Goal: Transaction & Acquisition: Purchase product/service

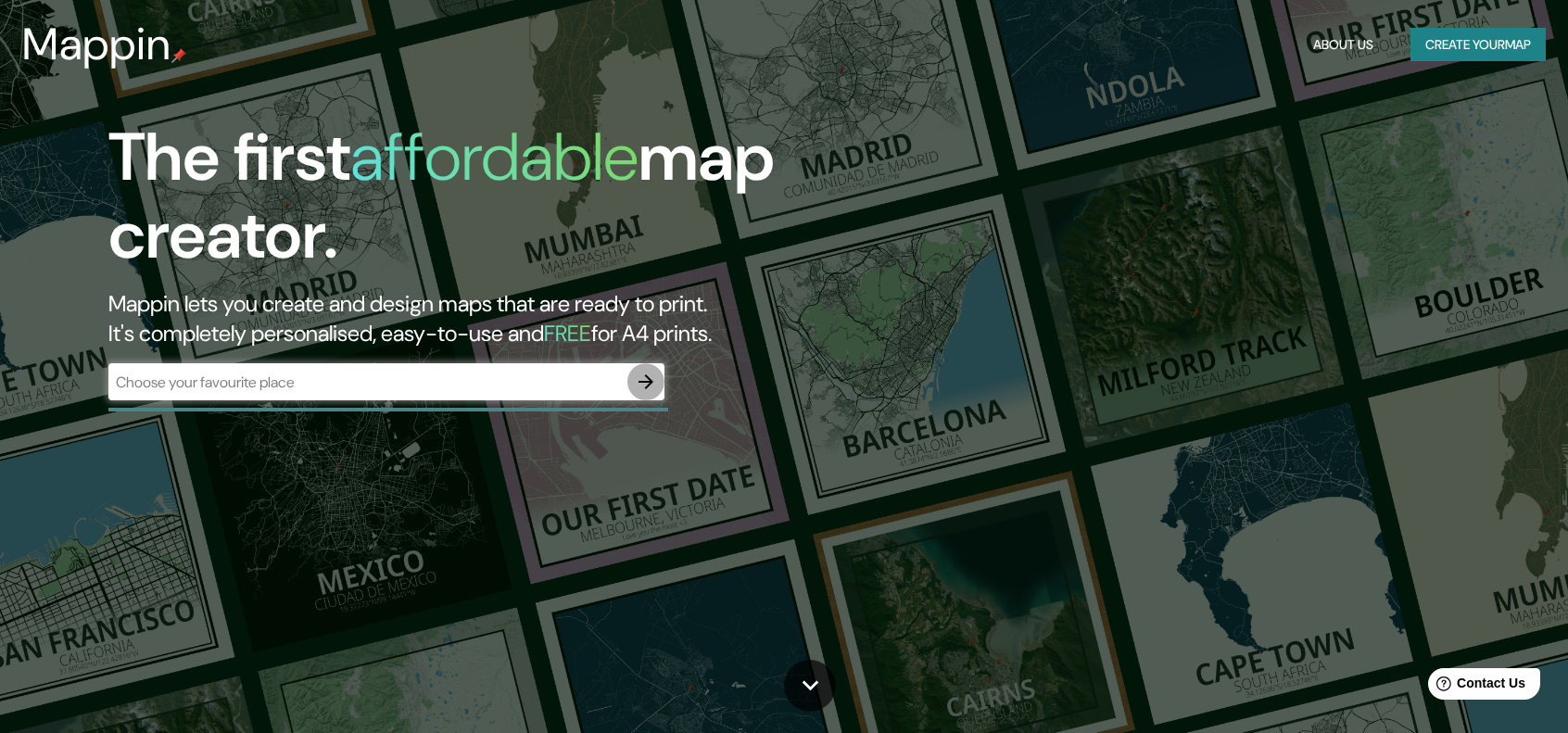
click at [656, 380] on icon "button" at bounding box center [645, 381] width 22 height 22
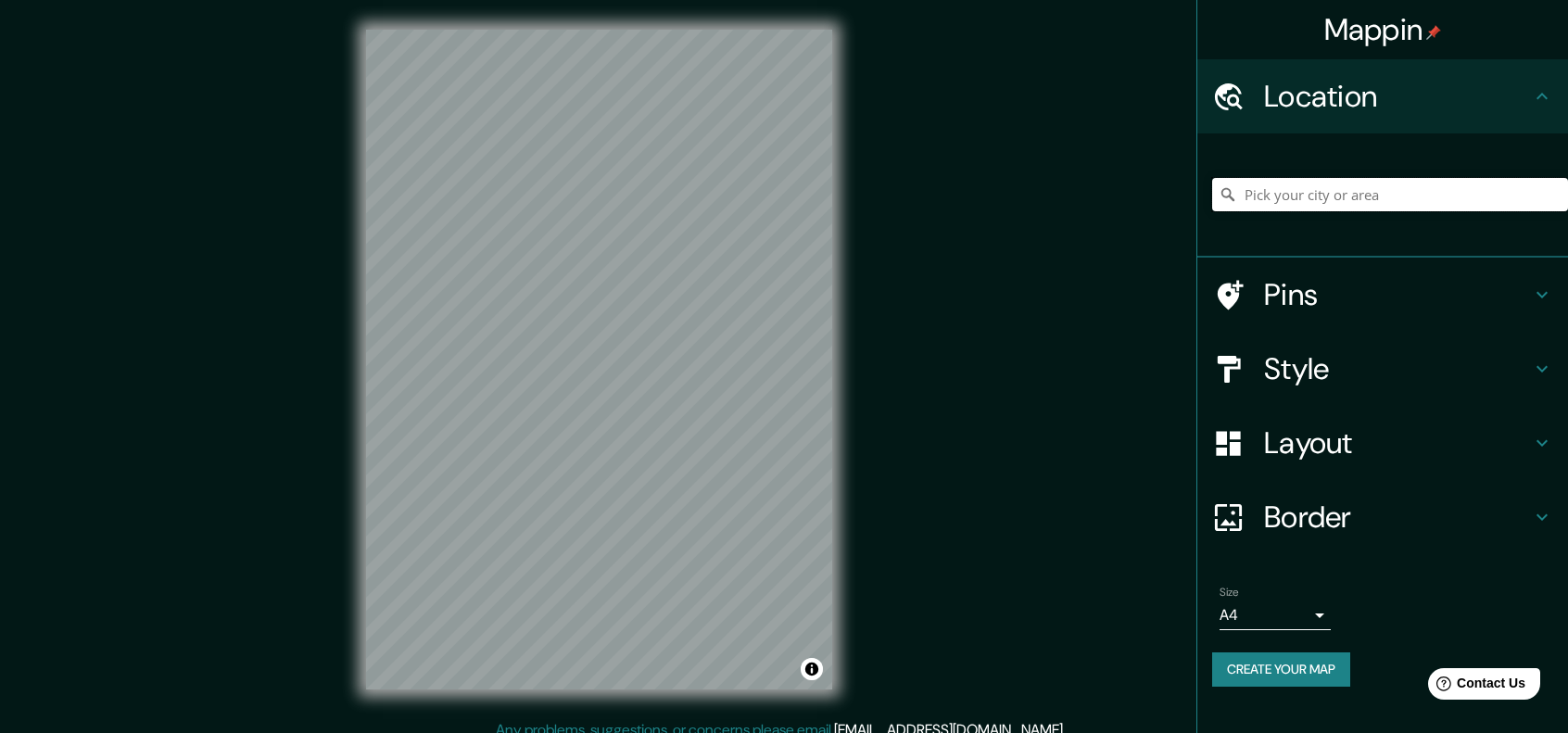
click at [1310, 198] on input "Pick your city or area" at bounding box center [1390, 195] width 356 height 34
click at [1333, 366] on h4 "Style" at bounding box center [1397, 368] width 267 height 37
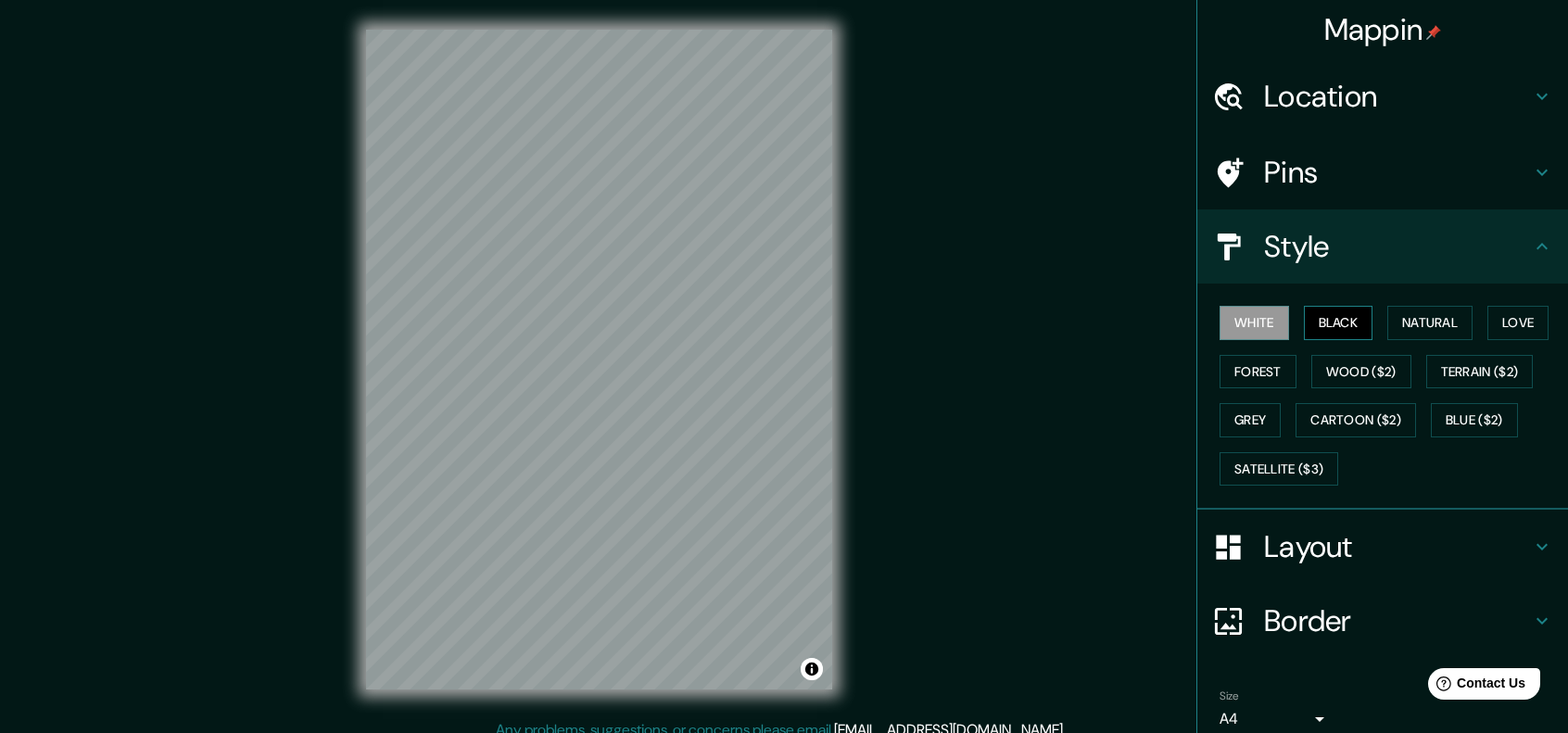
click at [1322, 323] on button "Black" at bounding box center [1338, 323] width 69 height 35
click at [1244, 321] on button "White" at bounding box center [1253, 323] width 69 height 35
click at [1340, 333] on button "Black" at bounding box center [1338, 323] width 69 height 35
click at [1422, 331] on button "Natural" at bounding box center [1429, 323] width 85 height 35
click at [1357, 311] on button "Black" at bounding box center [1338, 323] width 69 height 35
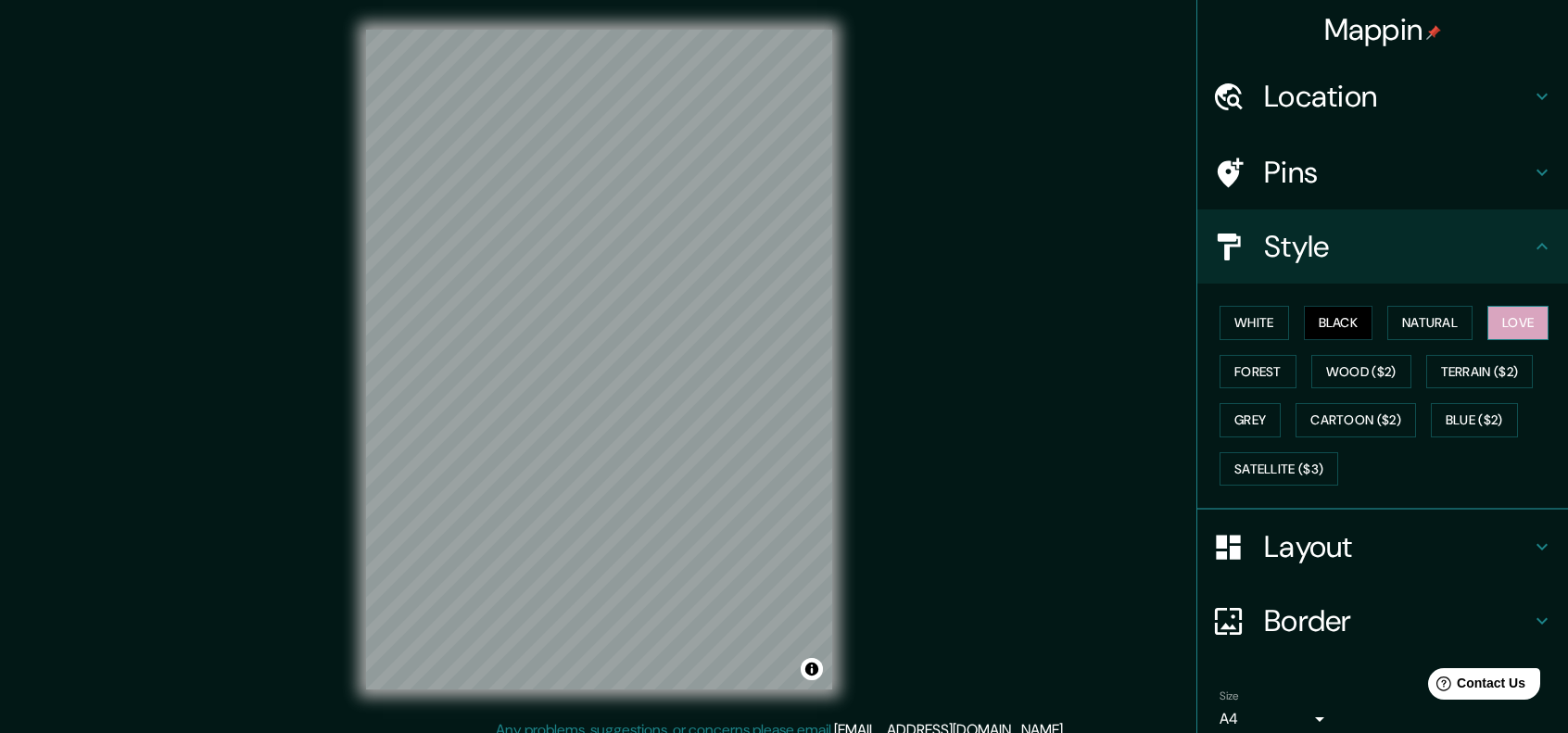
click at [1497, 311] on button "Love" at bounding box center [1518, 323] width 61 height 35
click at [1251, 378] on button "Forest" at bounding box center [1257, 372] width 77 height 35
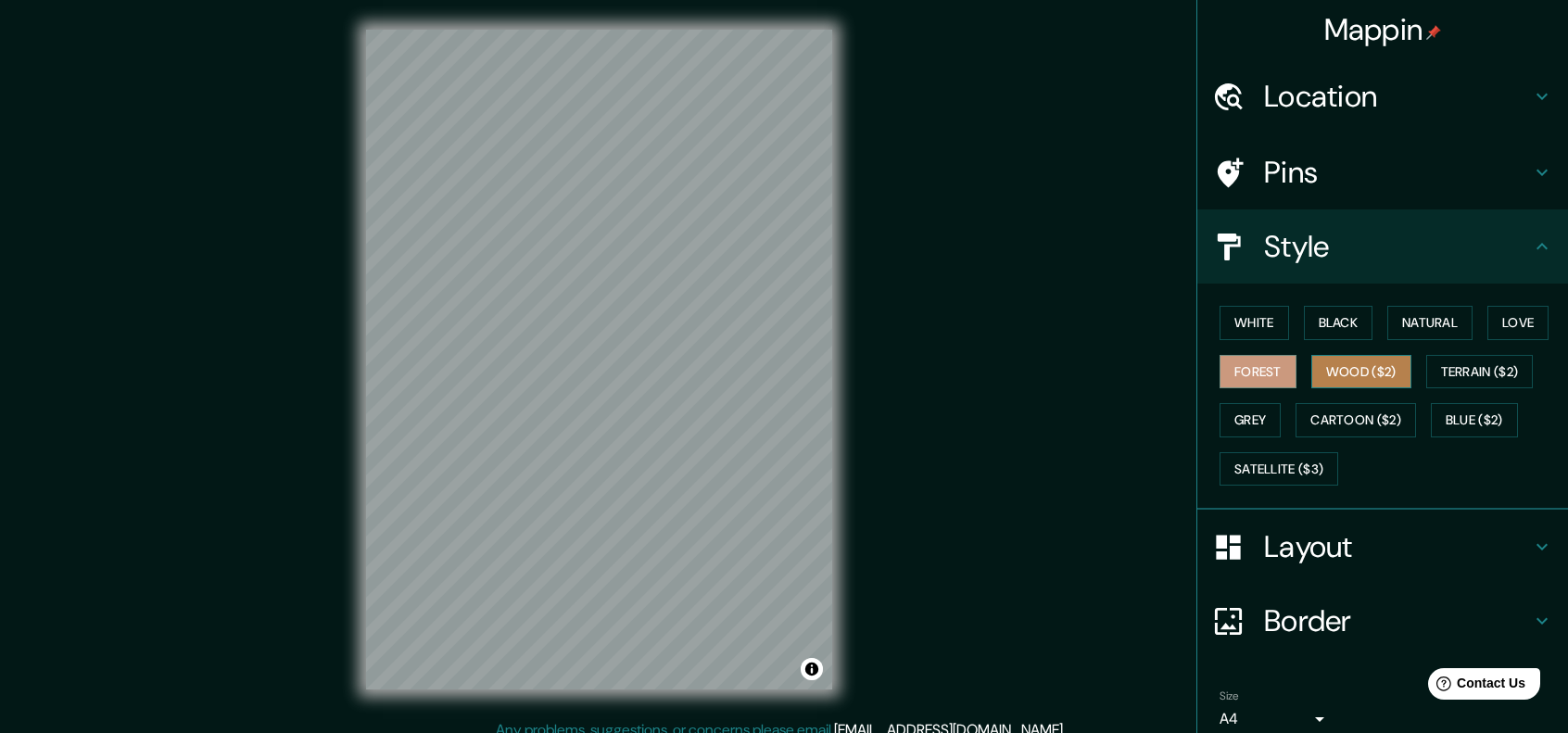
click at [1363, 379] on button "Wood ($2)" at bounding box center [1361, 372] width 100 height 35
click at [1476, 369] on button "Terrain ($2)" at bounding box center [1480, 372] width 107 height 35
drag, startPoint x: 1348, startPoint y: 415, endPoint x: 1276, endPoint y: 416, distance: 72.0
click at [1347, 415] on button "Cartoon ($2)" at bounding box center [1356, 420] width 121 height 35
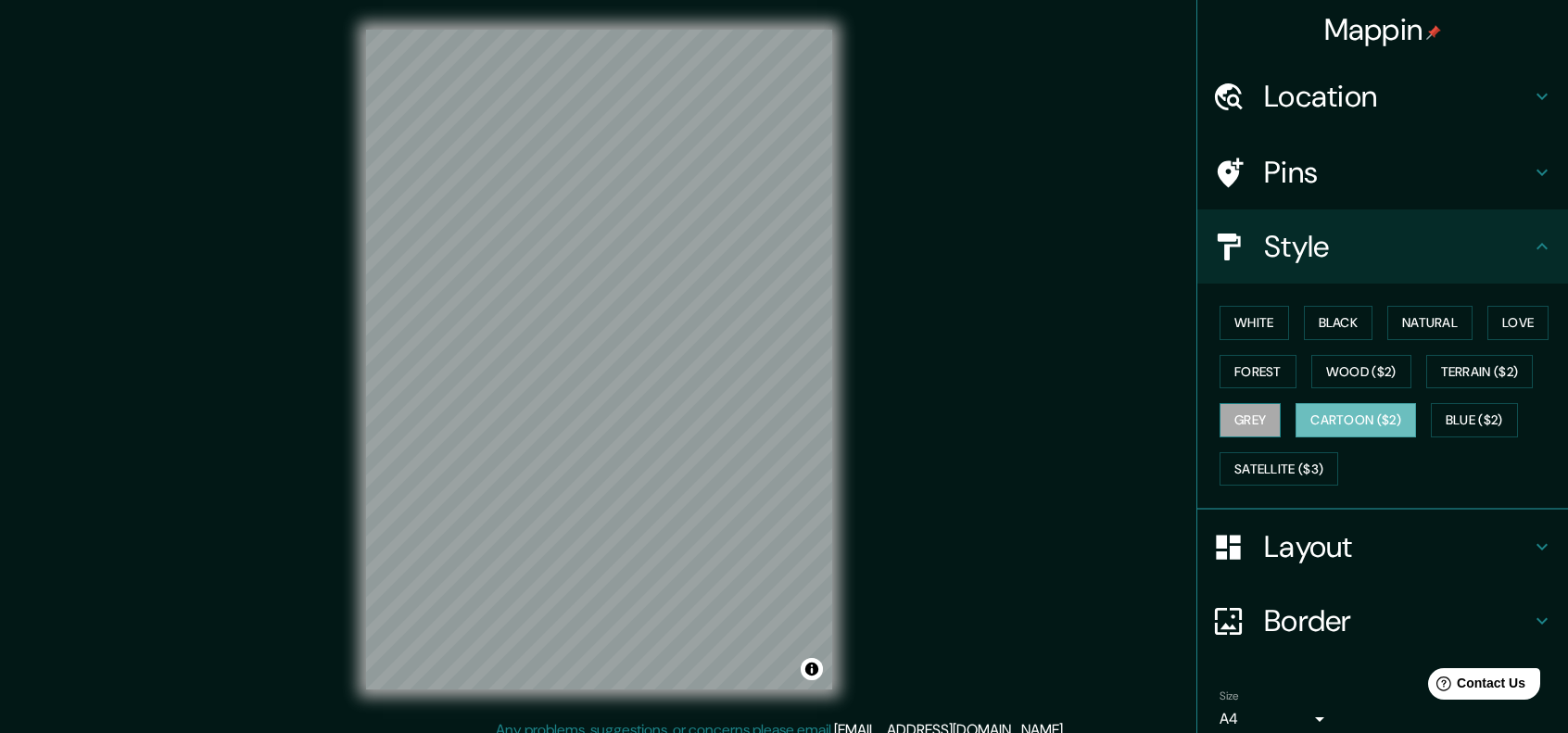
click at [1223, 419] on button "Grey" at bounding box center [1250, 420] width 61 height 35
click at [1387, 330] on button "Natural" at bounding box center [1429, 323] width 85 height 35
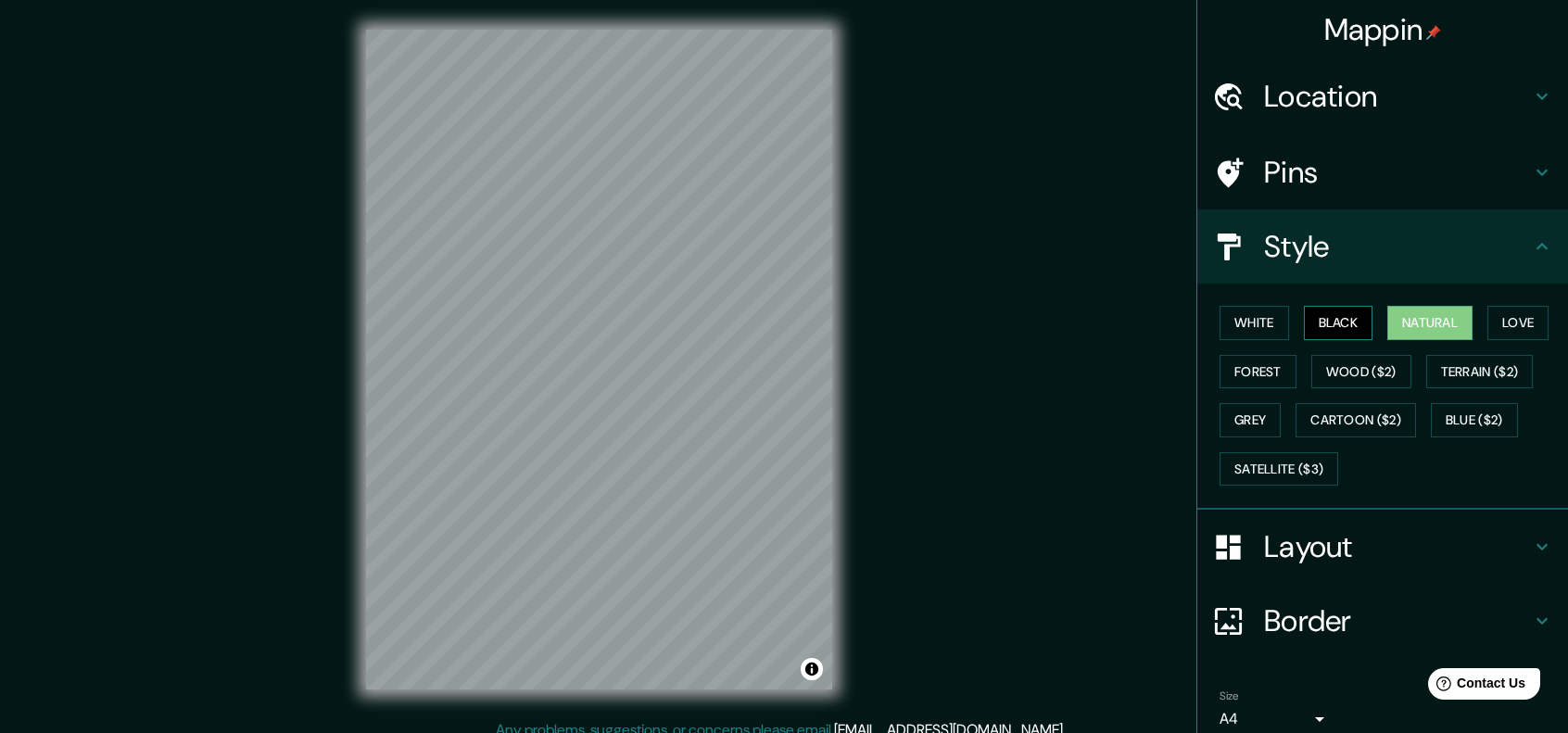
click at [1340, 329] on button "Black" at bounding box center [1338, 323] width 69 height 35
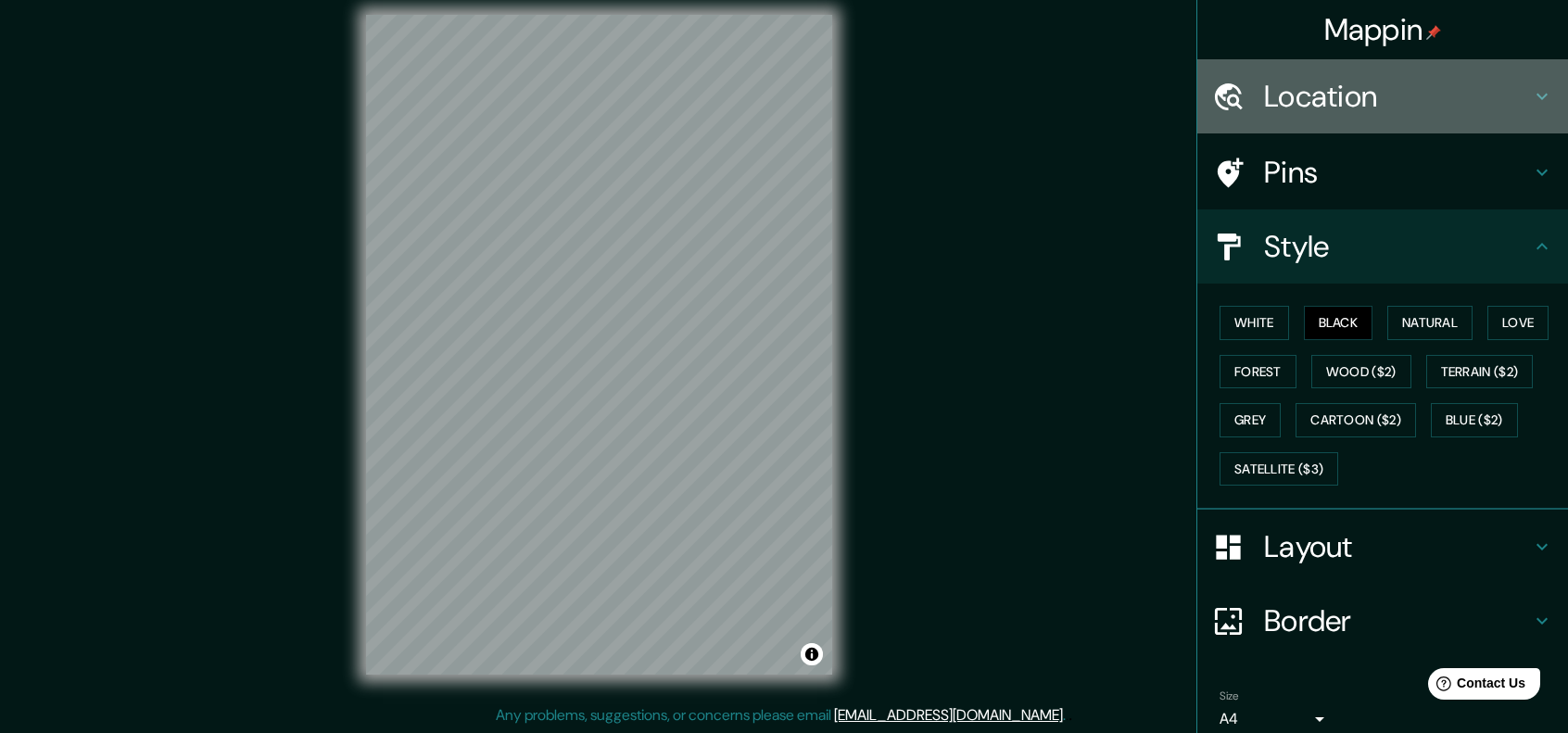
click at [1345, 99] on h4 "Location" at bounding box center [1397, 96] width 267 height 37
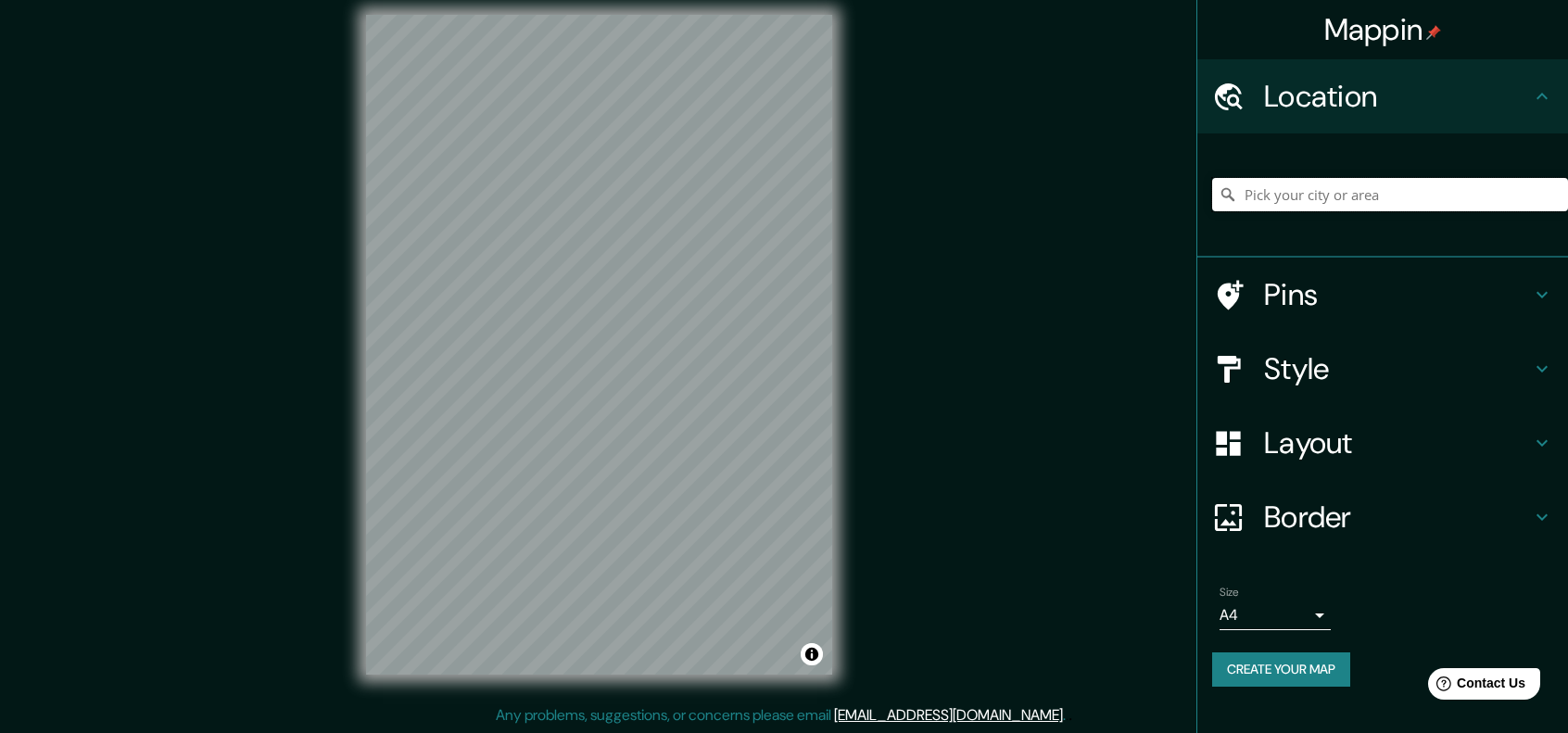
click at [1323, 208] on input "Pick your city or area" at bounding box center [1390, 195] width 356 height 34
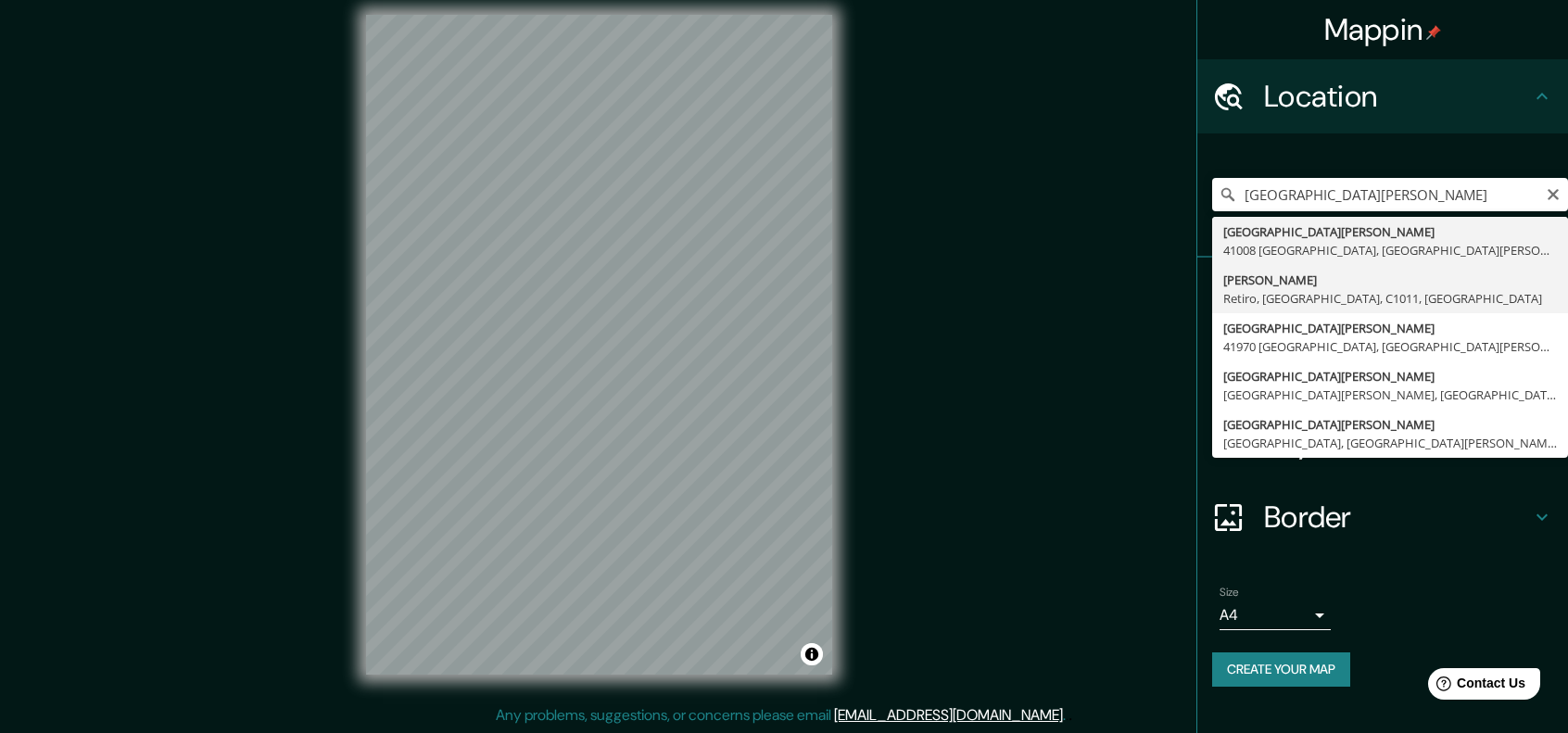
type input "[PERSON_NAME], Retiro, [GEOGRAPHIC_DATA], C1011, [GEOGRAPHIC_DATA]"
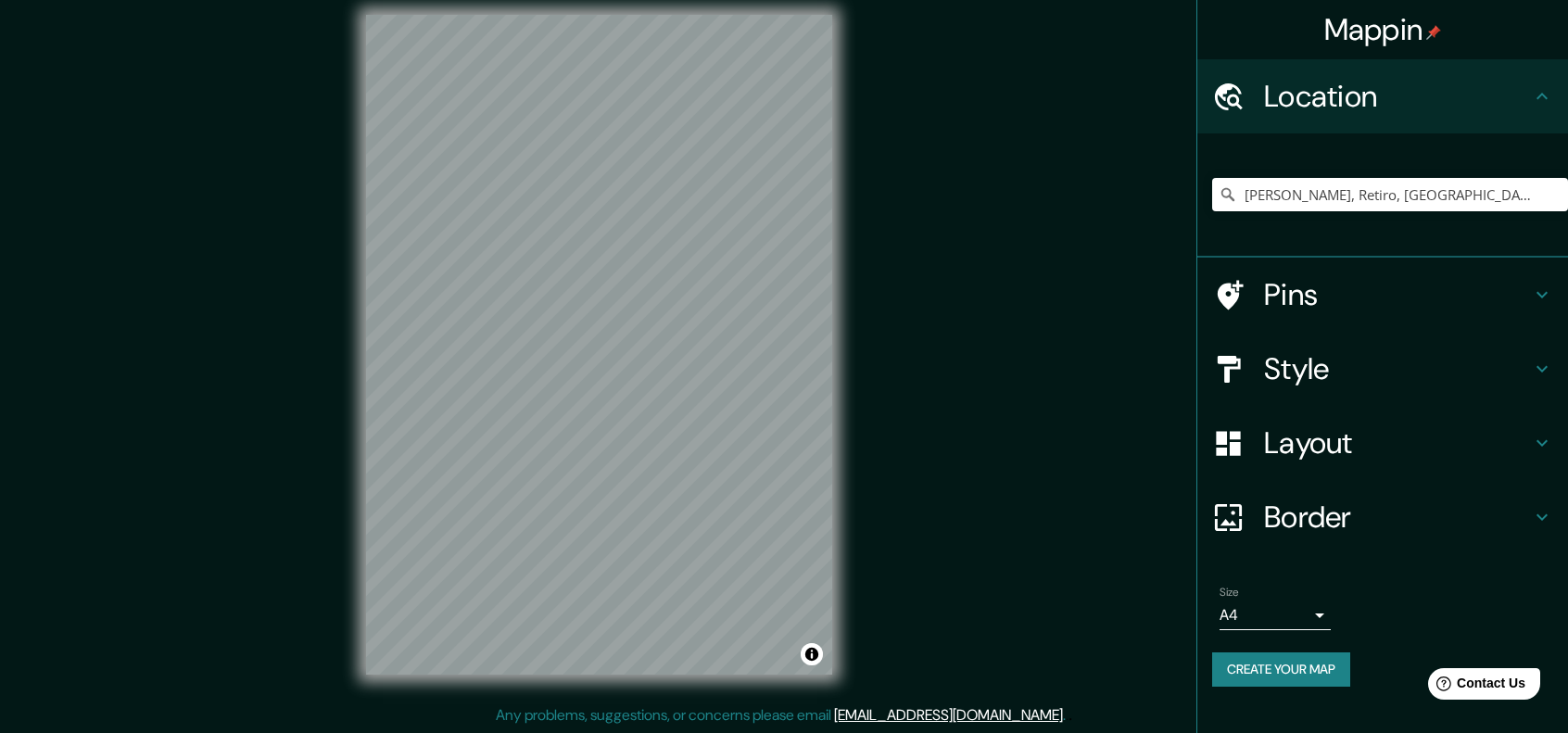
click at [1546, 436] on icon at bounding box center [1541, 442] width 22 height 22
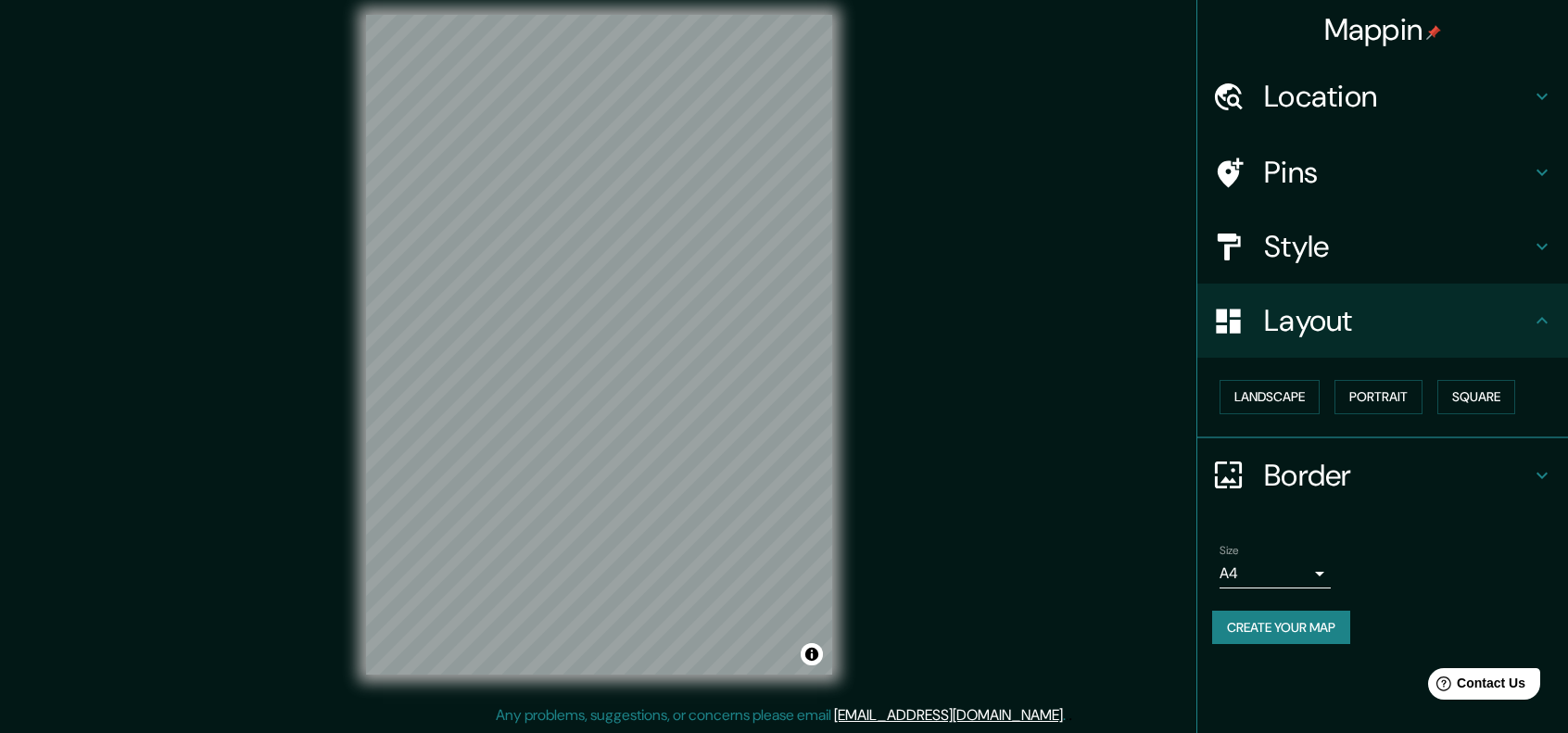
click at [1541, 483] on icon at bounding box center [1541, 475] width 22 height 22
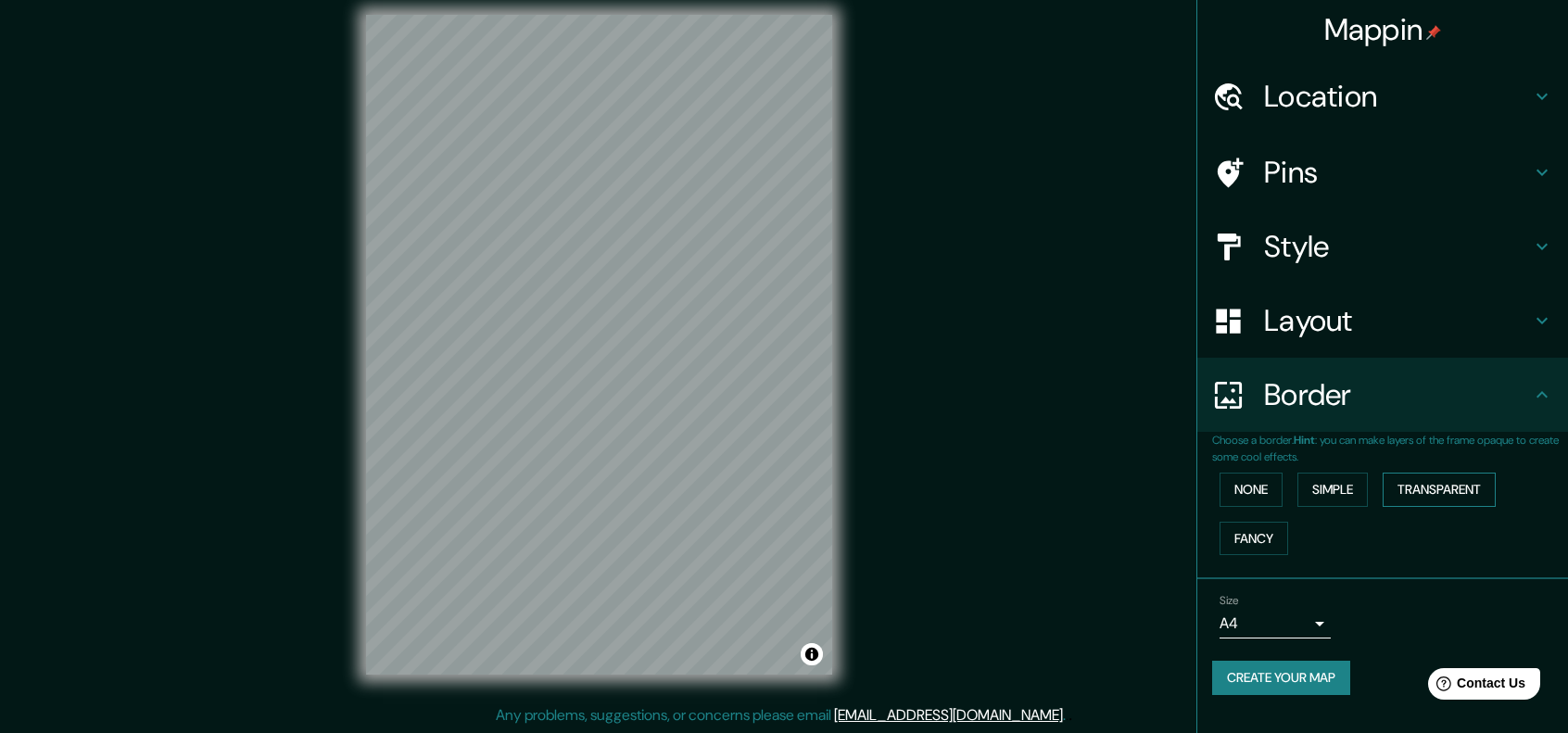
click at [1490, 493] on button "Transparent" at bounding box center [1439, 490] width 113 height 35
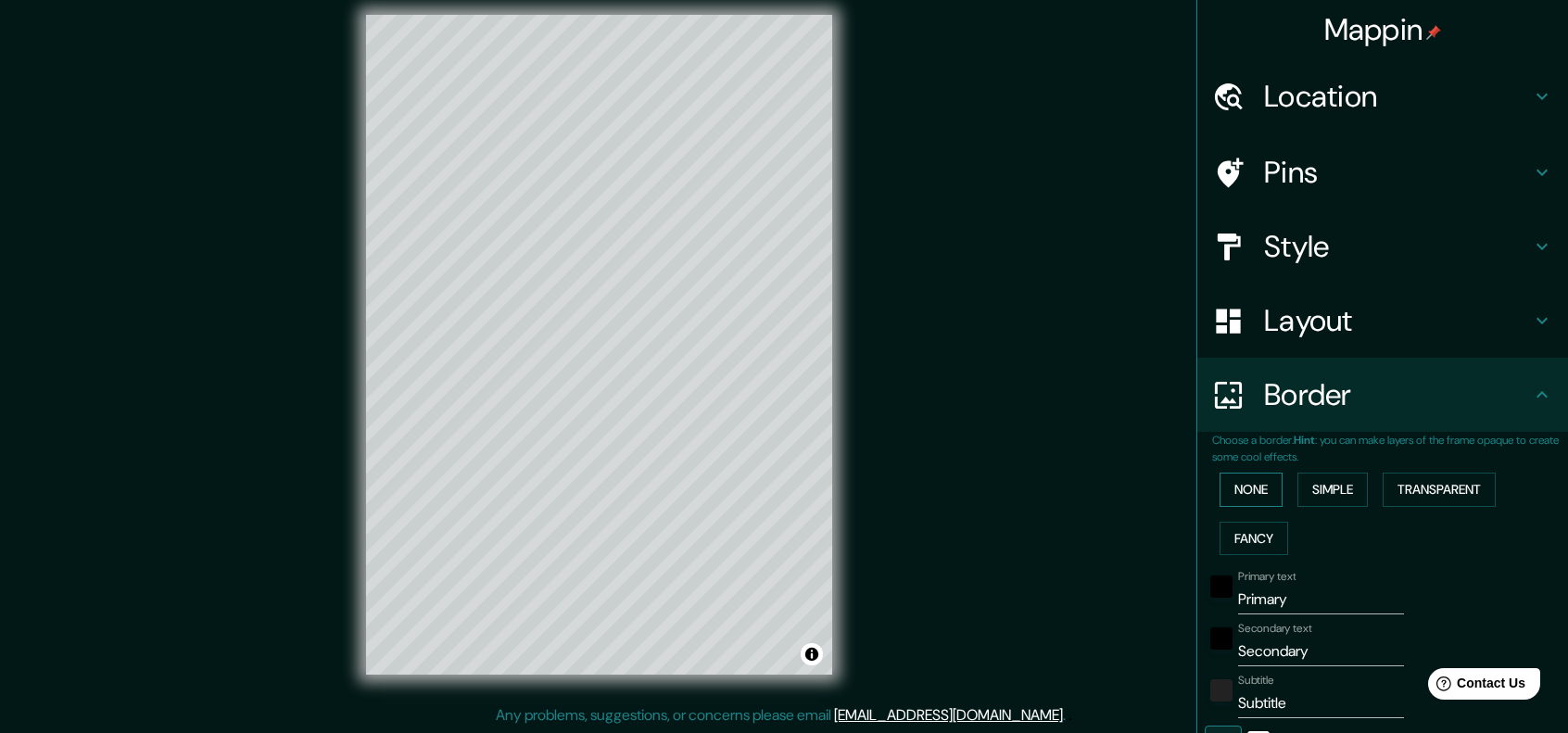
click at [1241, 485] on button "None" at bounding box center [1251, 490] width 63 height 35
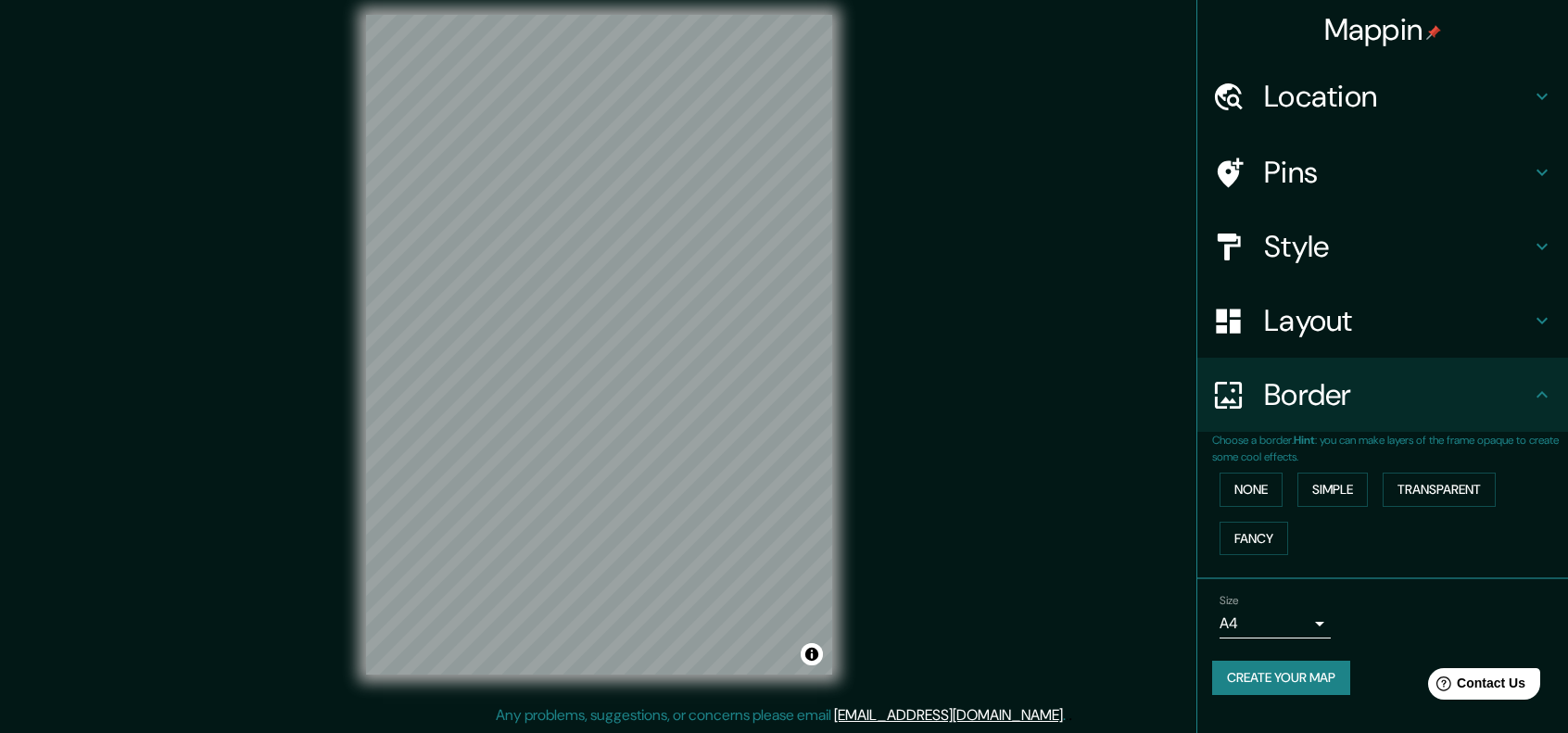
click at [1322, 680] on button "Create your map" at bounding box center [1281, 678] width 138 height 35
click at [1437, 242] on h4 "Style" at bounding box center [1397, 247] width 267 height 37
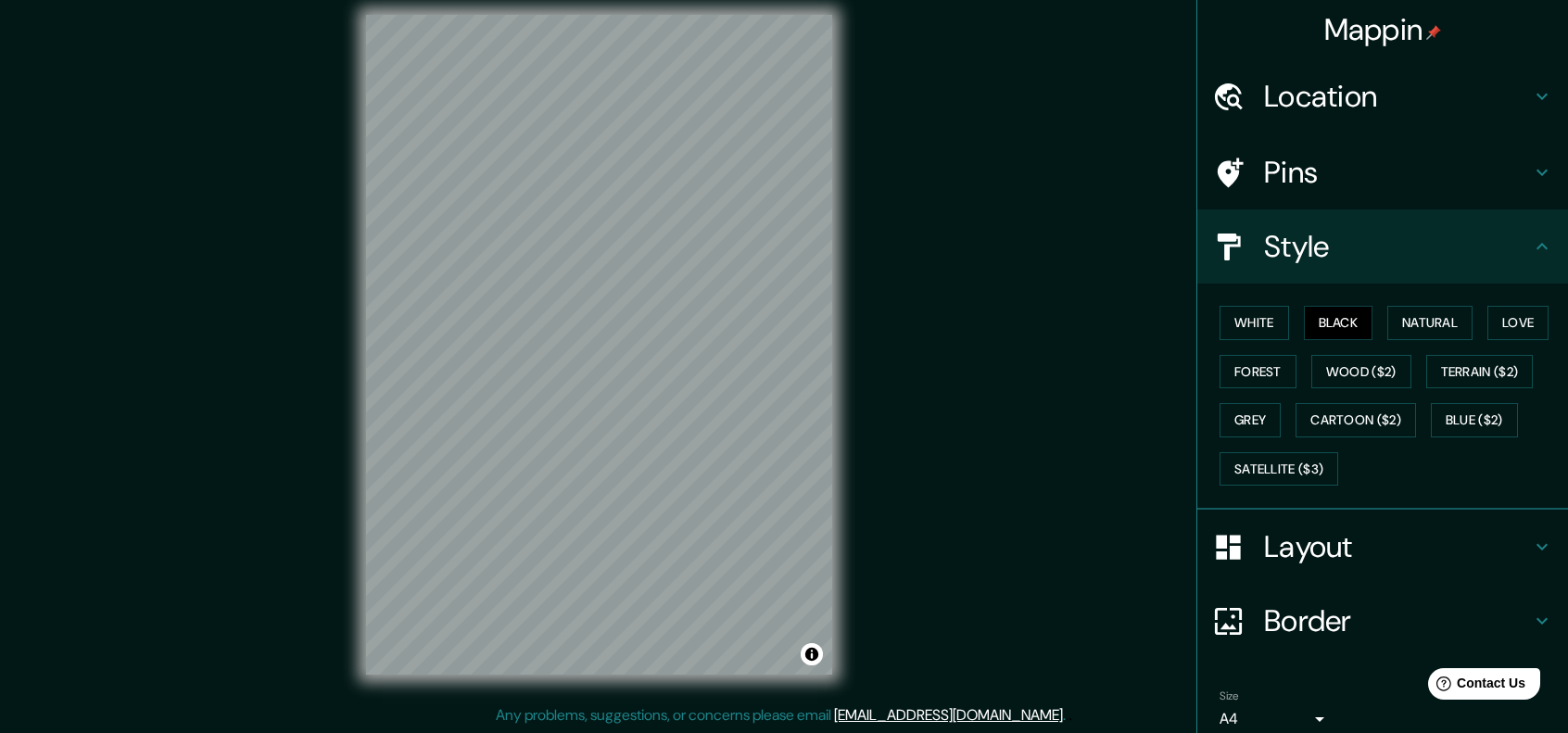
drag, startPoint x: 1275, startPoint y: 333, endPoint x: 1246, endPoint y: 329, distance: 29.3
click at [1274, 333] on button "White" at bounding box center [1253, 323] width 69 height 35
click at [1340, 333] on button "Black" at bounding box center [1338, 323] width 69 height 35
click at [1428, 320] on button "Natural" at bounding box center [1429, 323] width 85 height 35
click at [1516, 313] on button "Love" at bounding box center [1518, 323] width 61 height 35
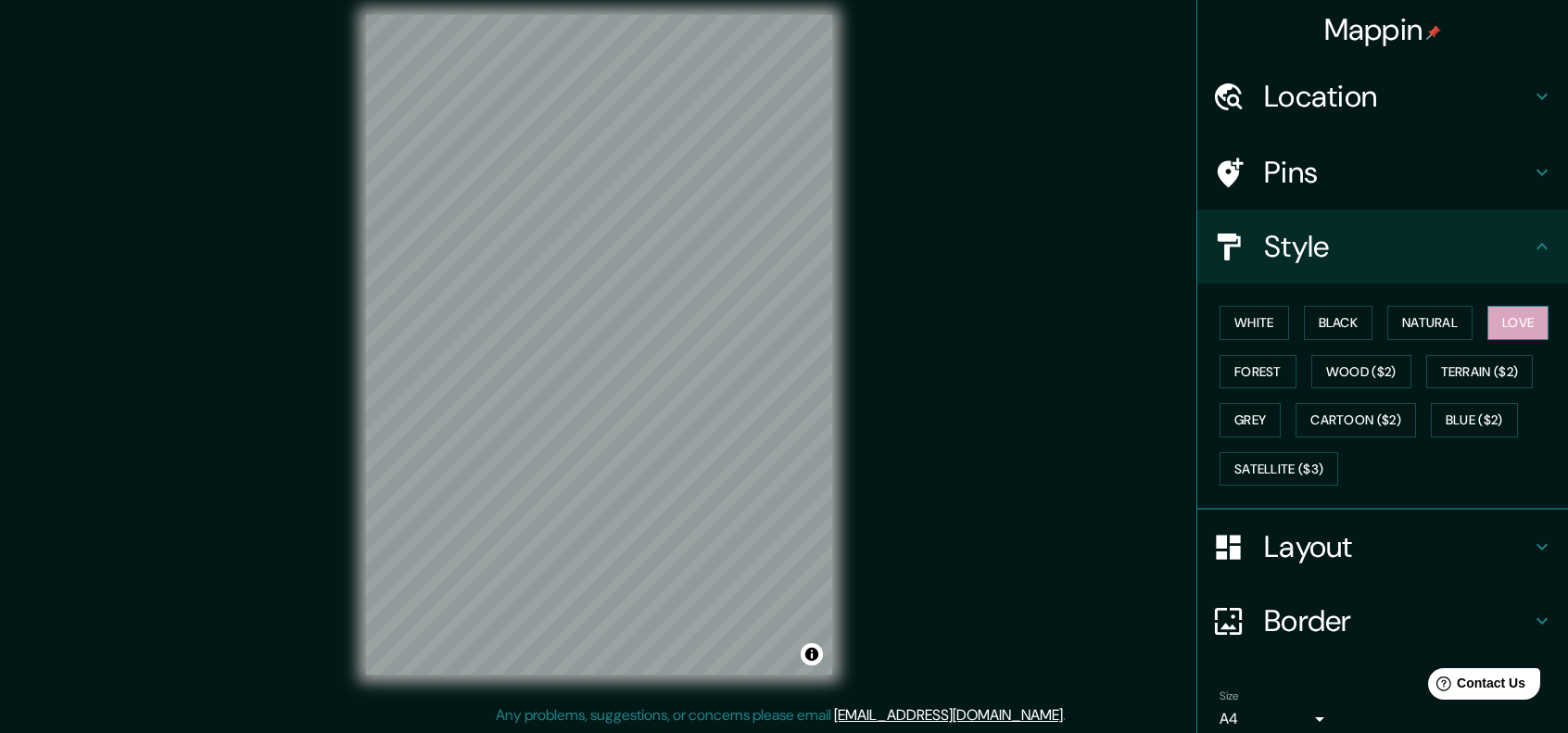
click at [1512, 319] on button "Love" at bounding box center [1518, 323] width 61 height 35
drag, startPoint x: 1248, startPoint y: 363, endPoint x: 1272, endPoint y: 359, distance: 24.3
click at [1247, 363] on button "Forest" at bounding box center [1257, 372] width 77 height 35
click at [1372, 366] on button "Wood ($2)" at bounding box center [1361, 372] width 100 height 35
click at [1477, 367] on button "Terrain ($2)" at bounding box center [1480, 372] width 107 height 35
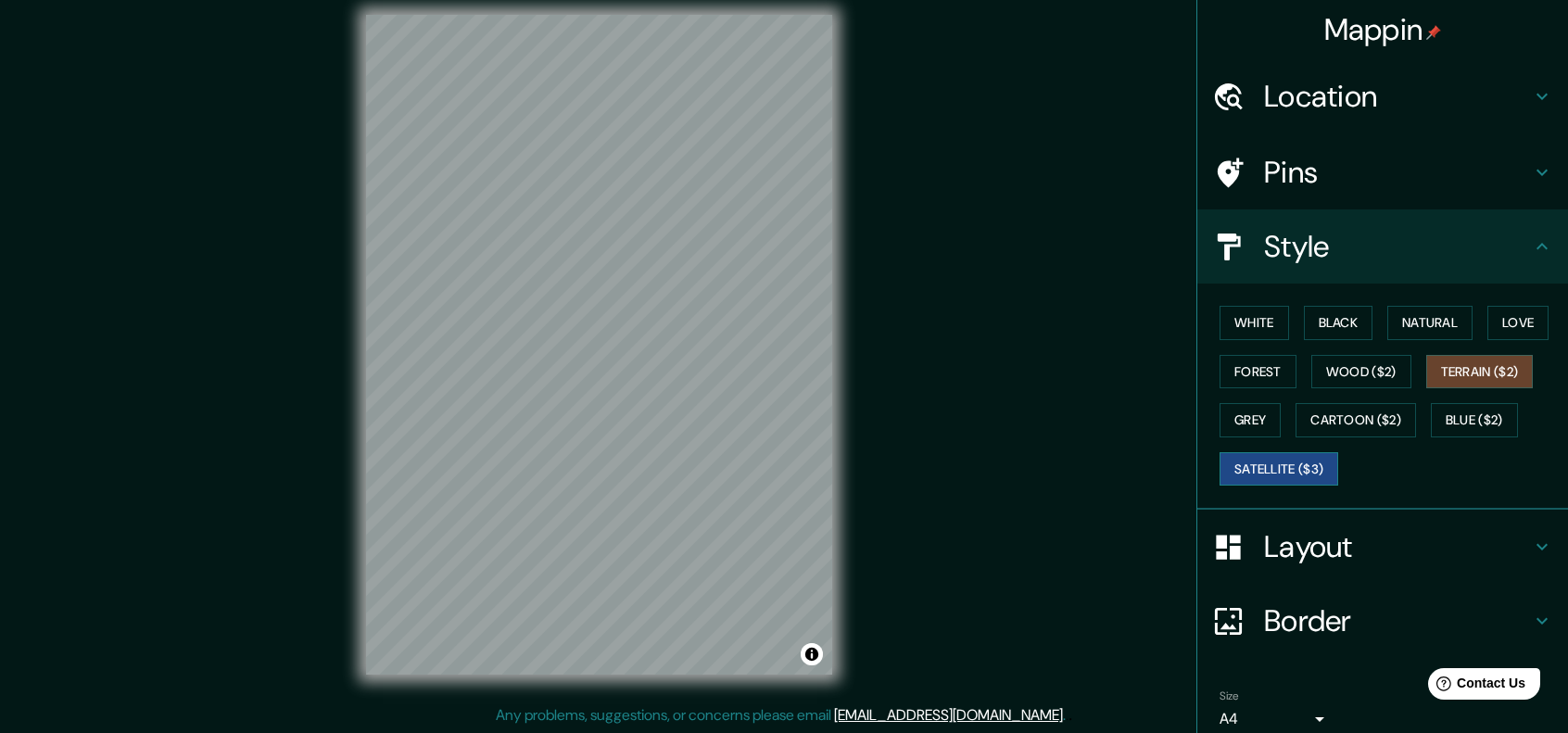
click at [1292, 461] on button "Satellite ($3)" at bounding box center [1278, 469] width 119 height 35
click at [1303, 327] on button "Black" at bounding box center [1338, 323] width 69 height 35
click at [1289, 470] on button "Satellite ($3)" at bounding box center [1278, 469] width 119 height 35
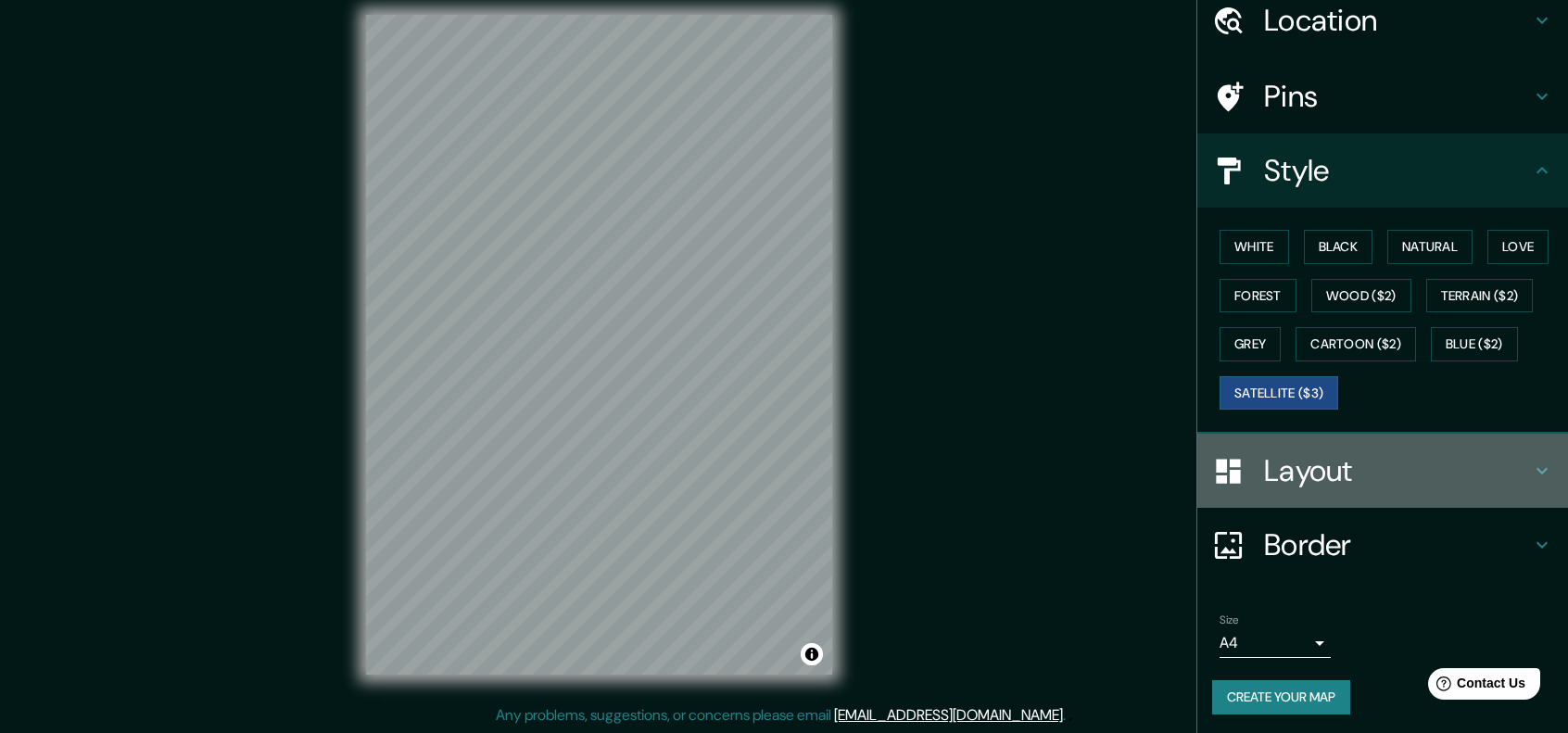
click at [1422, 452] on h4 "Layout" at bounding box center [1397, 470] width 267 height 37
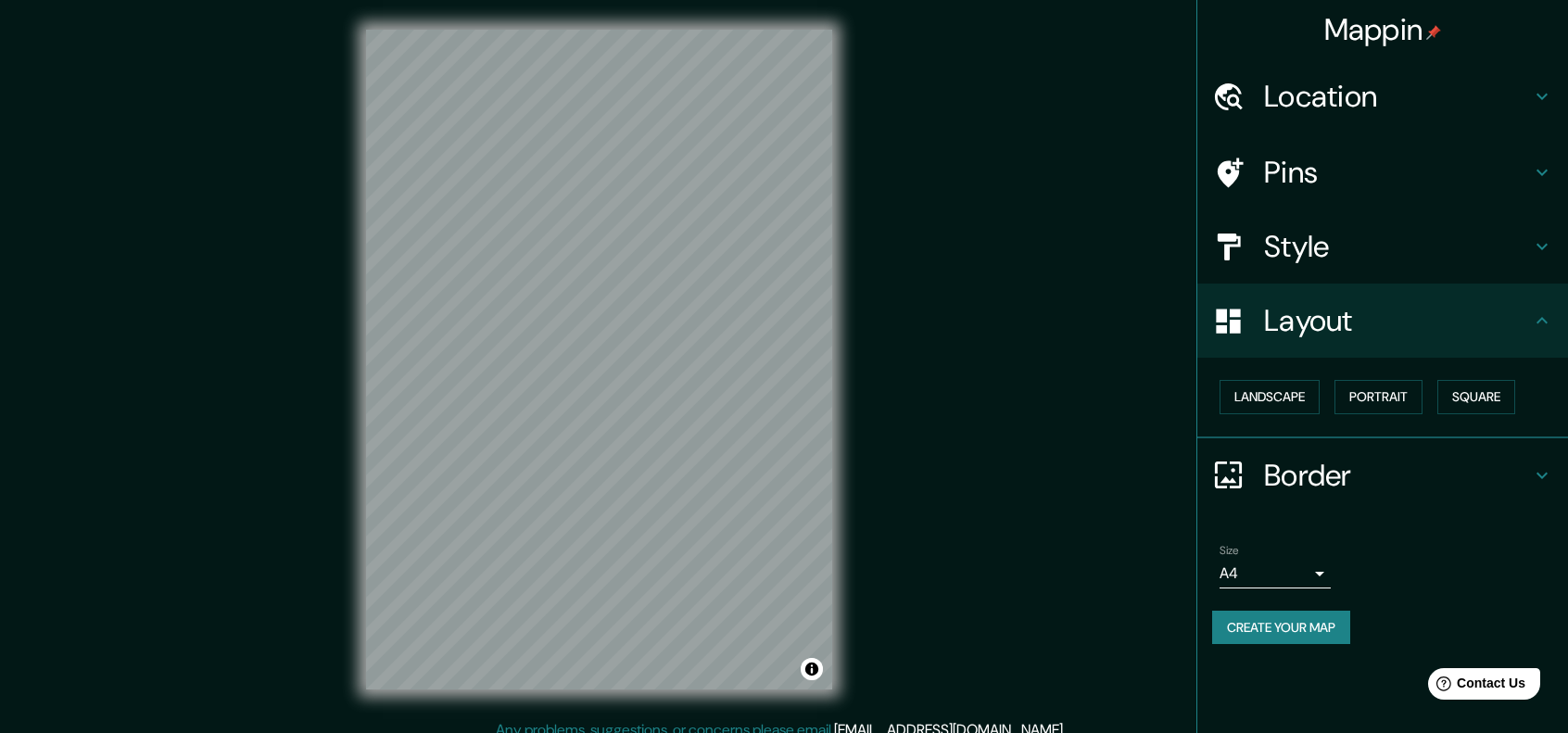
click at [1461, 95] on h4 "Location" at bounding box center [1397, 96] width 267 height 37
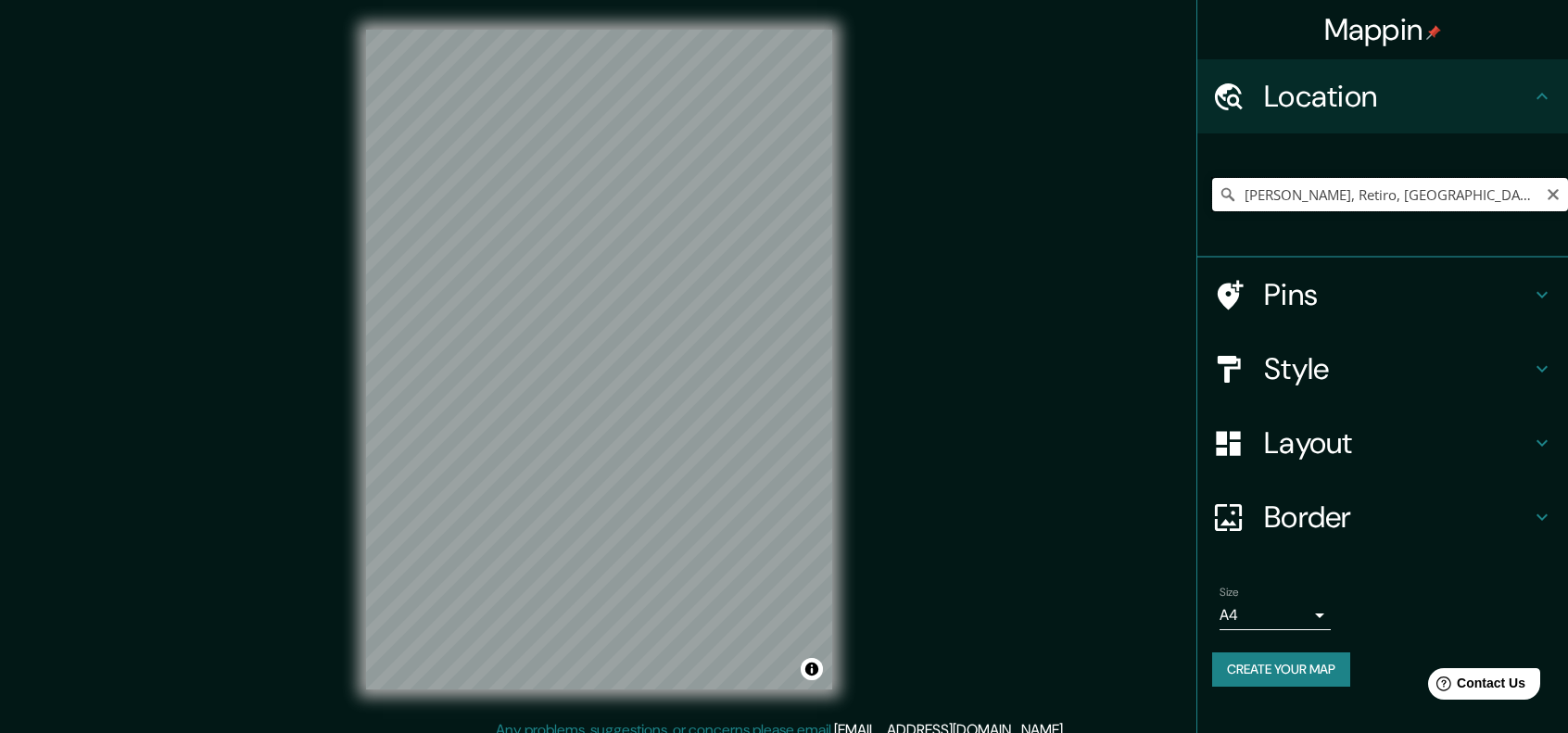
click at [1481, 194] on input "[PERSON_NAME], Retiro, [GEOGRAPHIC_DATA], C1011, [GEOGRAPHIC_DATA]" at bounding box center [1390, 195] width 356 height 34
drag, startPoint x: 1529, startPoint y: 192, endPoint x: 1540, endPoint y: 190, distance: 11.2
click at [1530, 192] on input "[PERSON_NAME], Retiro, [GEOGRAPHIC_DATA], C1011, [GEOGRAPHIC_DATA]" at bounding box center [1390, 195] width 356 height 34
click at [1304, 201] on input "Pick your city or area" at bounding box center [1390, 195] width 356 height 34
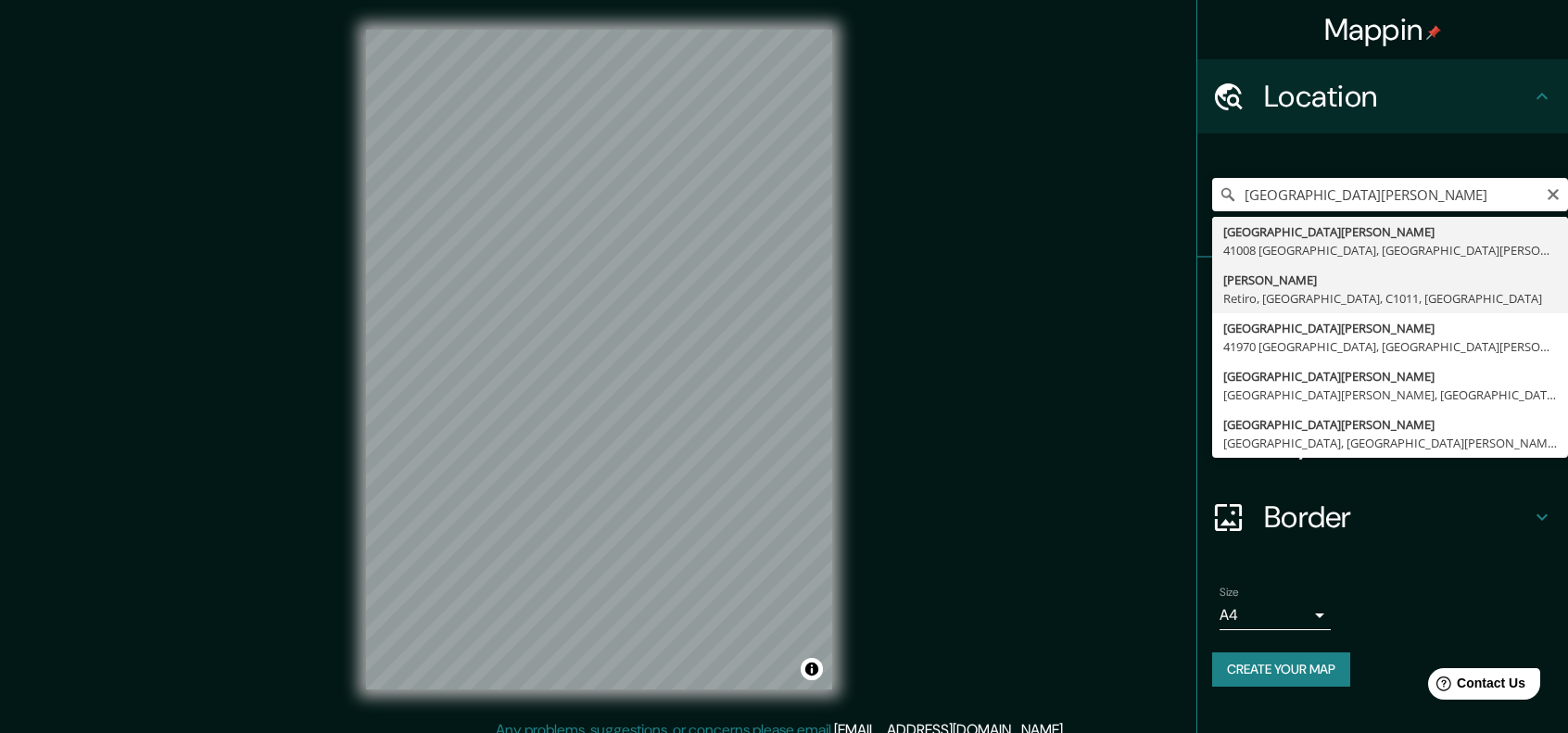
type input "[PERSON_NAME], Retiro, [GEOGRAPHIC_DATA], C1011, [GEOGRAPHIC_DATA]"
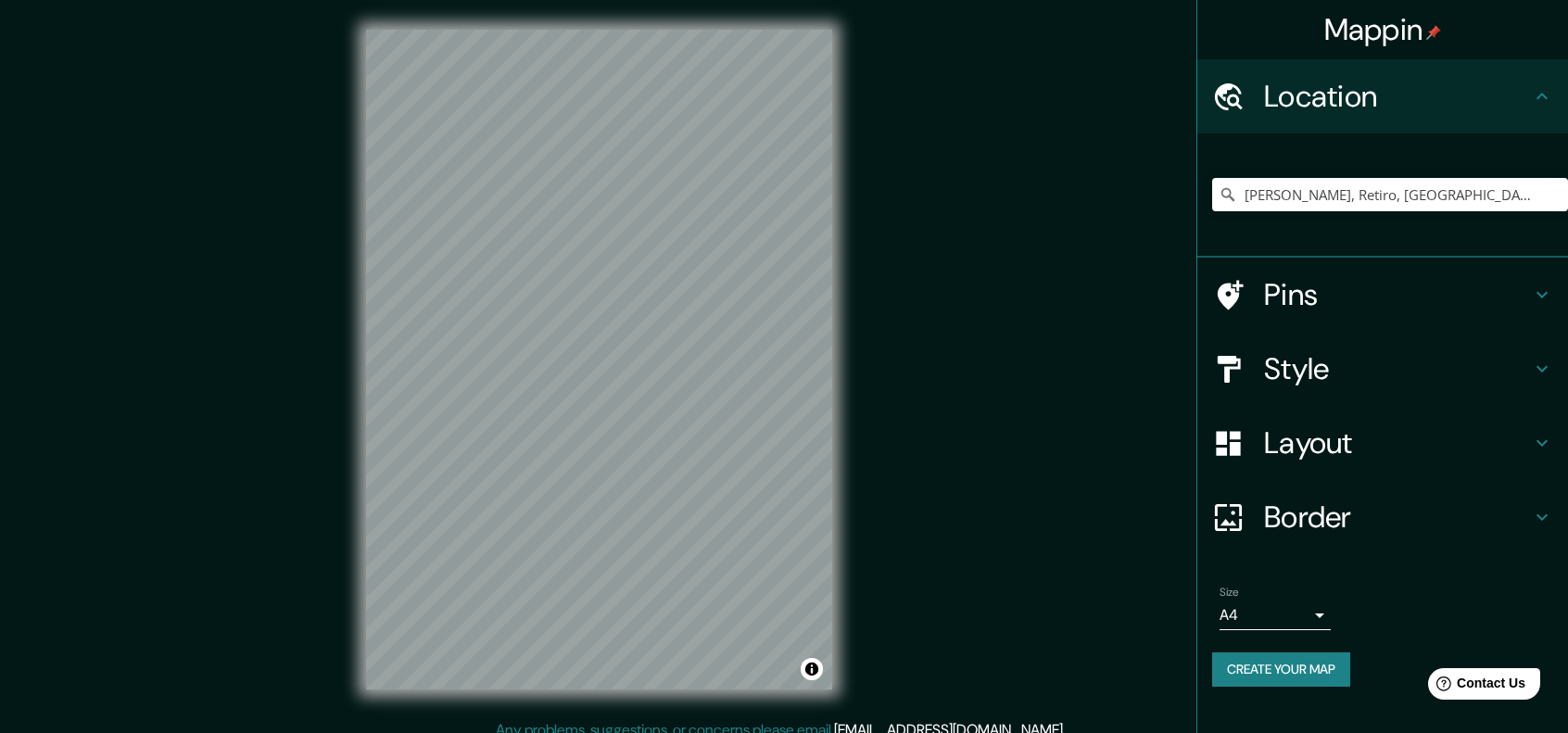
click at [1351, 369] on h4 "Style" at bounding box center [1397, 368] width 267 height 37
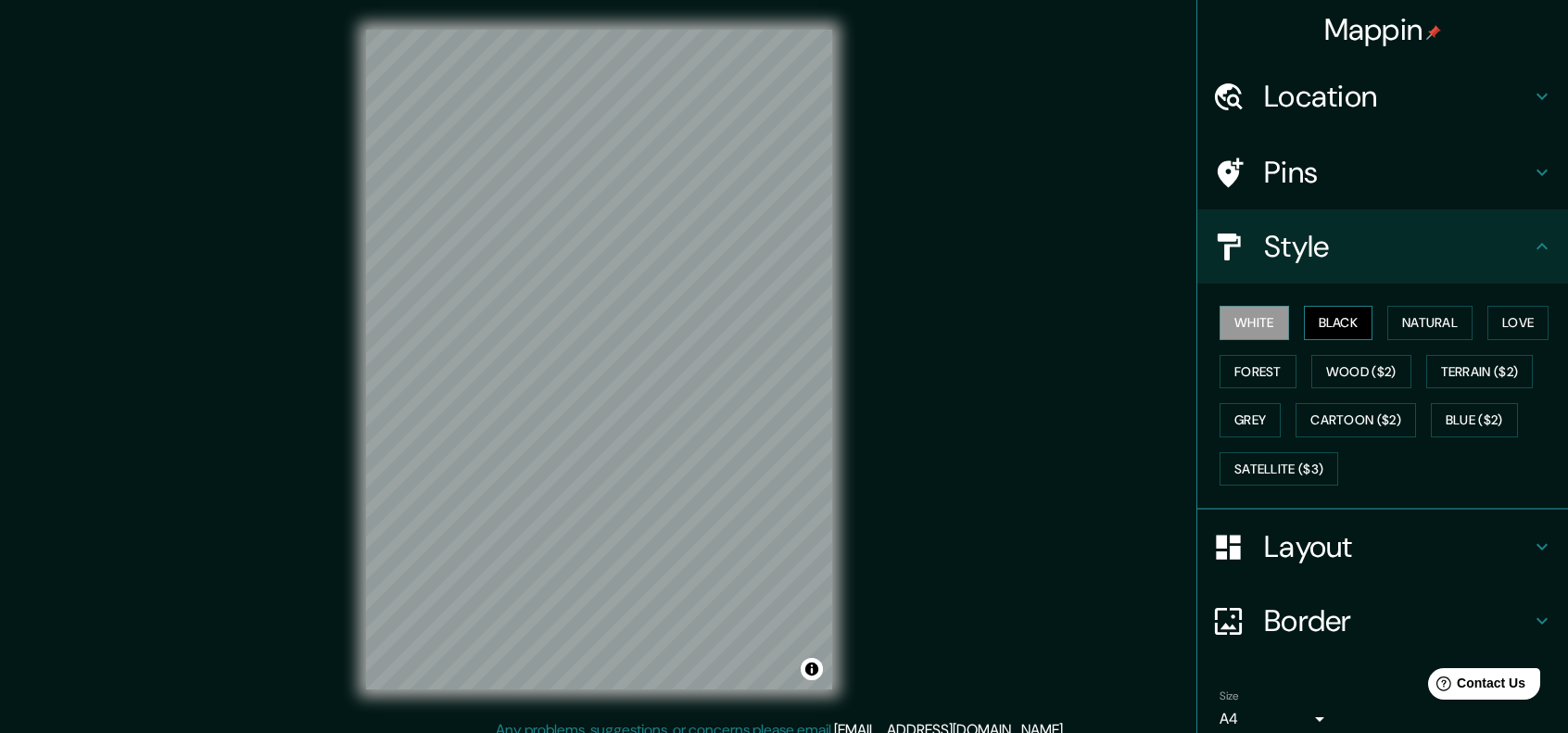
click at [1312, 321] on button "Black" at bounding box center [1338, 323] width 69 height 35
